Goal: Book appointment/travel/reservation

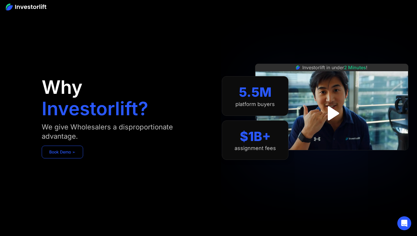
click at [60, 153] on link "Book Demo ➢" at bounding box center [62, 152] width 41 height 13
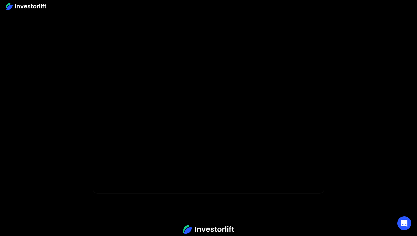
scroll to position [73, 0]
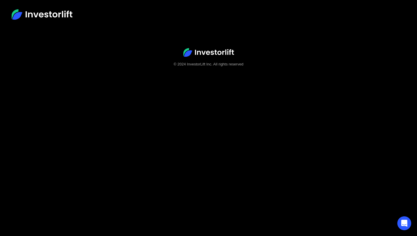
scroll to position [36, 0]
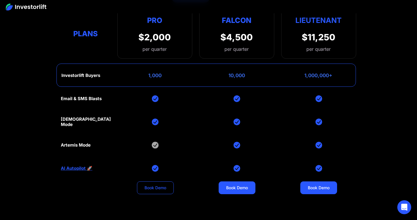
scroll to position [2338, 0]
